Goal: Information Seeking & Learning: Learn about a topic

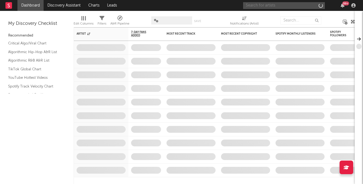
click at [298, 7] on input "text" at bounding box center [284, 5] width 82 height 7
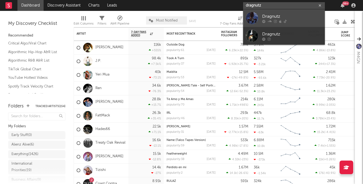
type input "dragnutz"
click at [294, 23] on link "Dragnutz" at bounding box center [284, 18] width 82 height 18
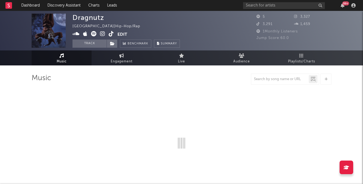
select select "6m"
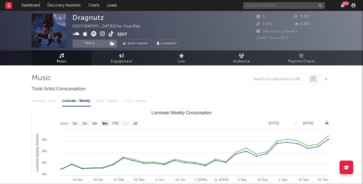
click at [279, 6] on input "text" at bounding box center [284, 5] width 82 height 7
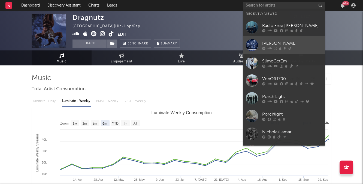
click at [276, 47] on icon at bounding box center [275, 48] width 3 height 3
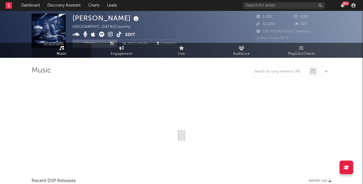
scroll to position [15, 0]
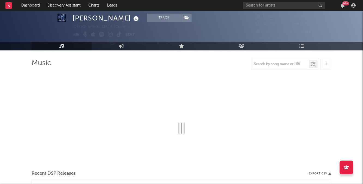
select select "6m"
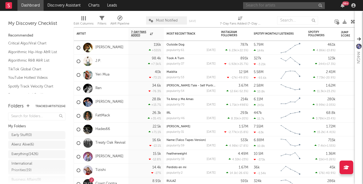
click at [264, 5] on input "text" at bounding box center [284, 5] width 82 height 7
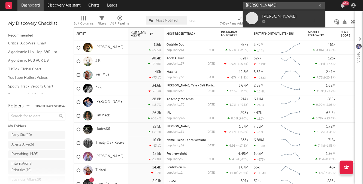
click at [263, 4] on input "bobby porris" at bounding box center [284, 5] width 82 height 7
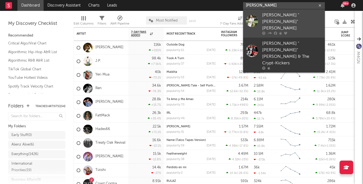
type input "bobby boris"
click at [284, 32] on icon at bounding box center [285, 33] width 3 height 3
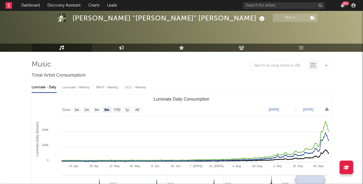
scroll to position [28, 0]
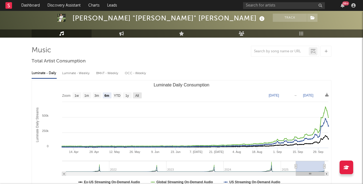
click at [140, 95] on rect "Luminate Daily Consumption" at bounding box center [137, 95] width 9 height 6
select select "All"
type input "2021-03-31"
